Goal: Find specific page/section: Find specific page/section

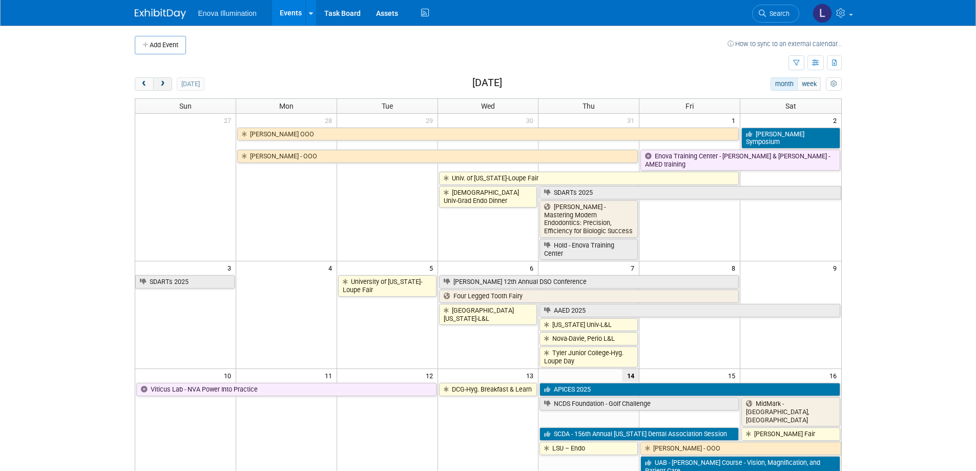
click at [155, 85] on button "next" at bounding box center [162, 83] width 19 height 13
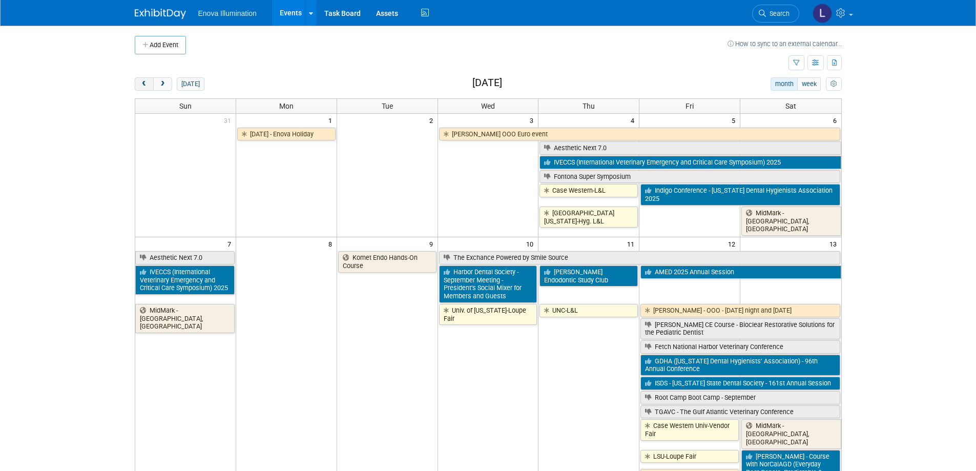
click at [142, 81] on span "prev" at bounding box center [144, 84] width 8 height 7
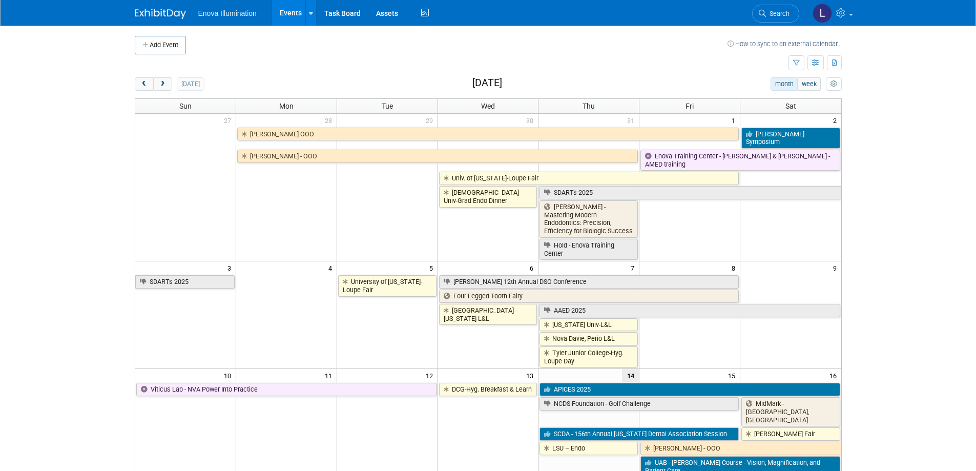
click at [755, 13] on link "Search" at bounding box center [775, 14] width 47 height 18
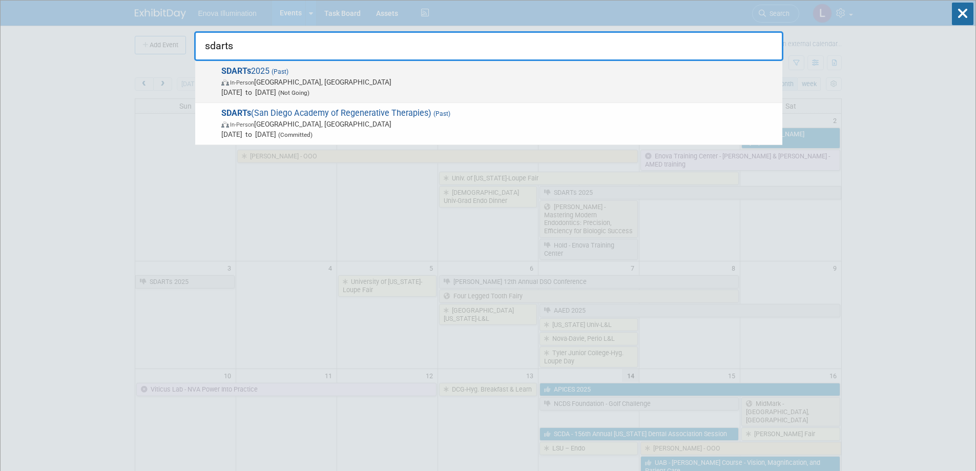
type input "sdarts"
click at [505, 95] on span "[DATE] to [DATE] (Not Going)" at bounding box center [499, 92] width 556 height 10
